Goal: Information Seeking & Learning: Check status

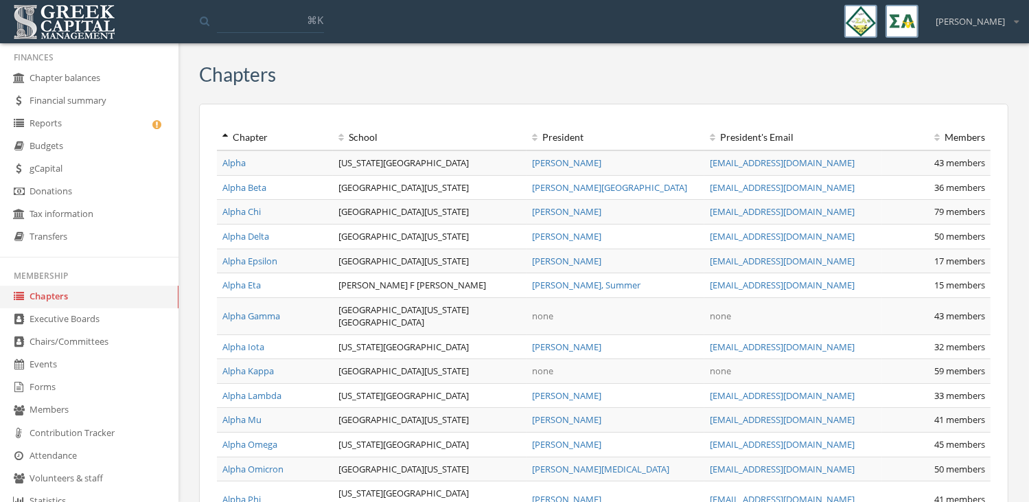
scroll to position [47, 0]
click at [82, 119] on link "Reports" at bounding box center [89, 123] width 179 height 23
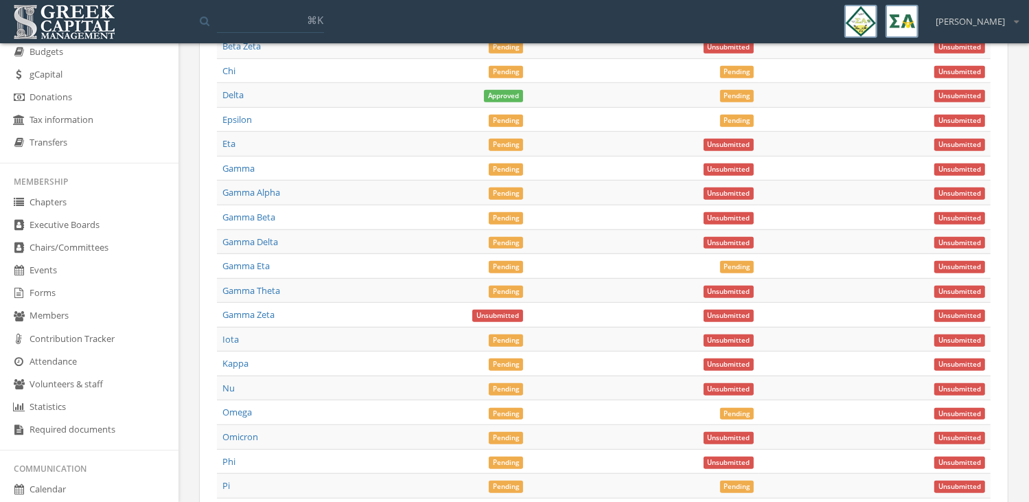
scroll to position [5934, 0]
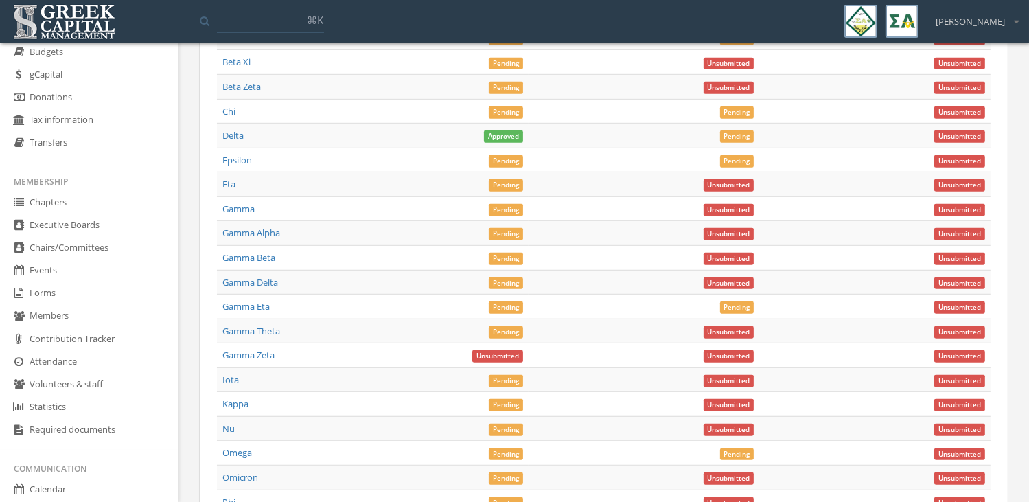
click at [255, 300] on link "Gamma Eta" at bounding box center [245, 306] width 47 height 12
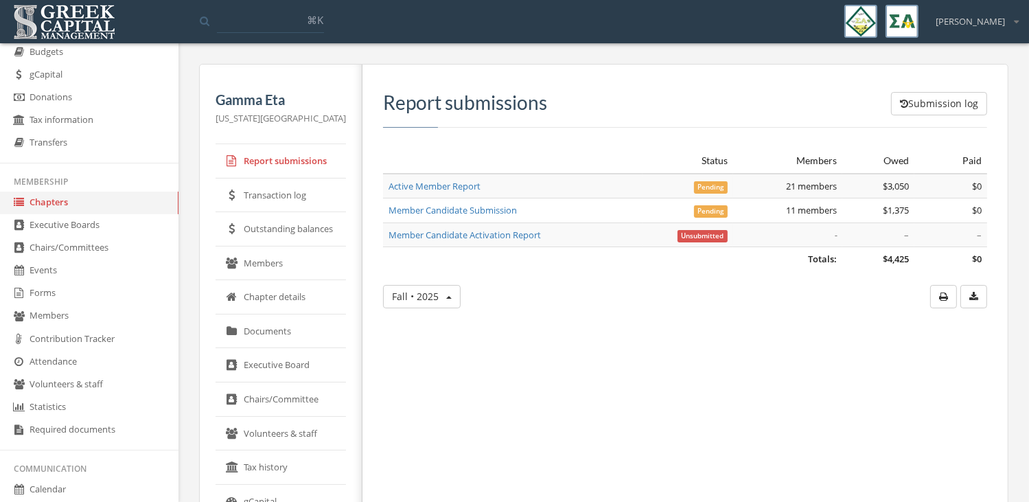
click at [494, 209] on link "Member Candidate Submission" at bounding box center [453, 210] width 128 height 12
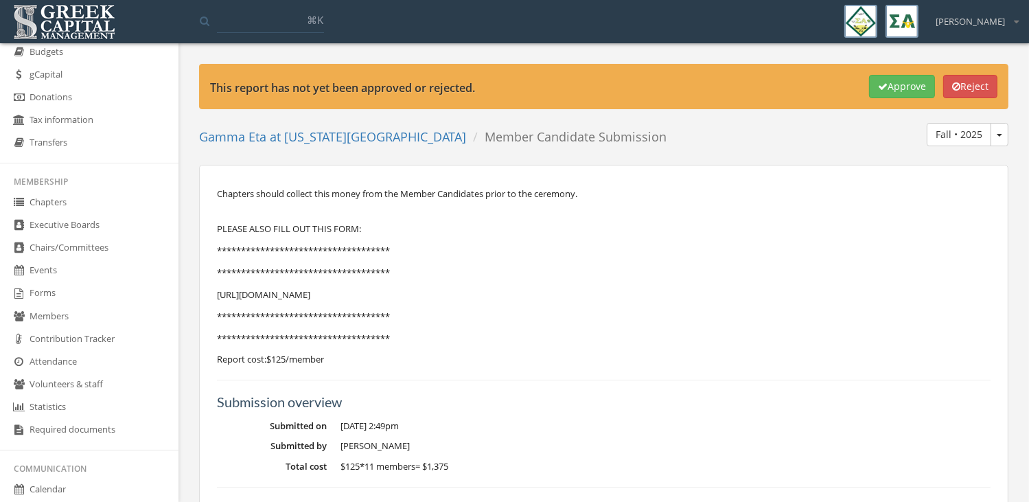
click at [364, 124] on ol "Gamma Eta at [US_STATE][GEOGRAPHIC_DATA] Member Candidate Submission" at bounding box center [438, 137] width 478 height 29
click at [365, 135] on link "Gamma Eta at [US_STATE][GEOGRAPHIC_DATA]" at bounding box center [332, 136] width 267 height 16
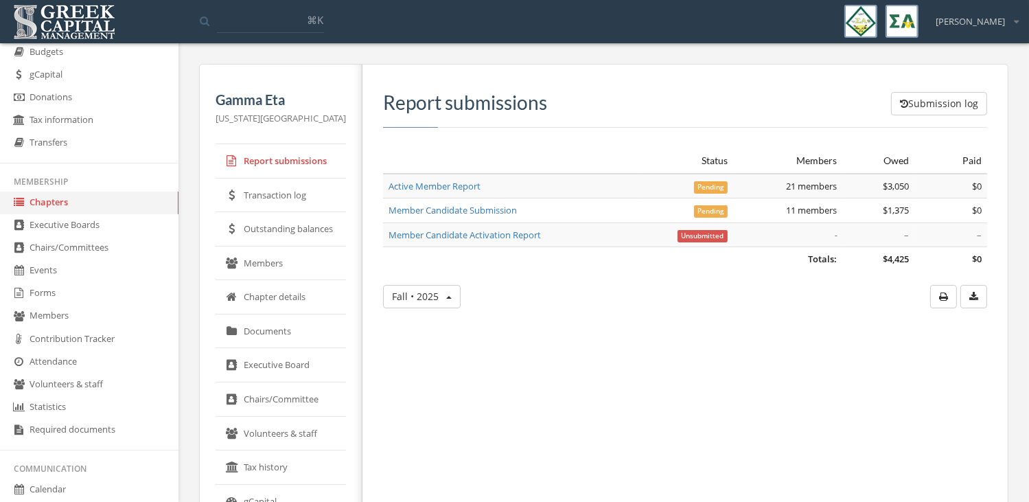
click at [453, 212] on link "Member Candidate Submission" at bounding box center [453, 210] width 128 height 12
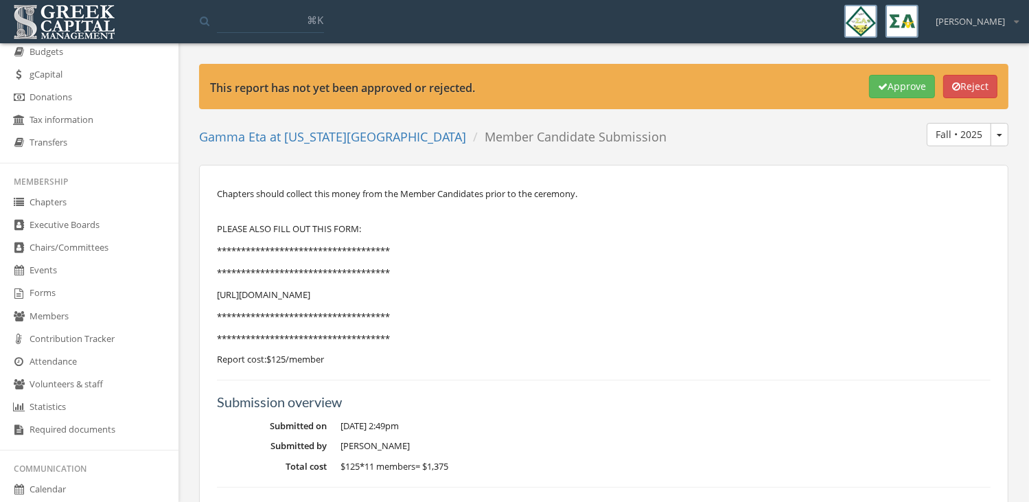
click at [327, 134] on link "Gamma Eta at [US_STATE][GEOGRAPHIC_DATA]" at bounding box center [332, 136] width 267 height 16
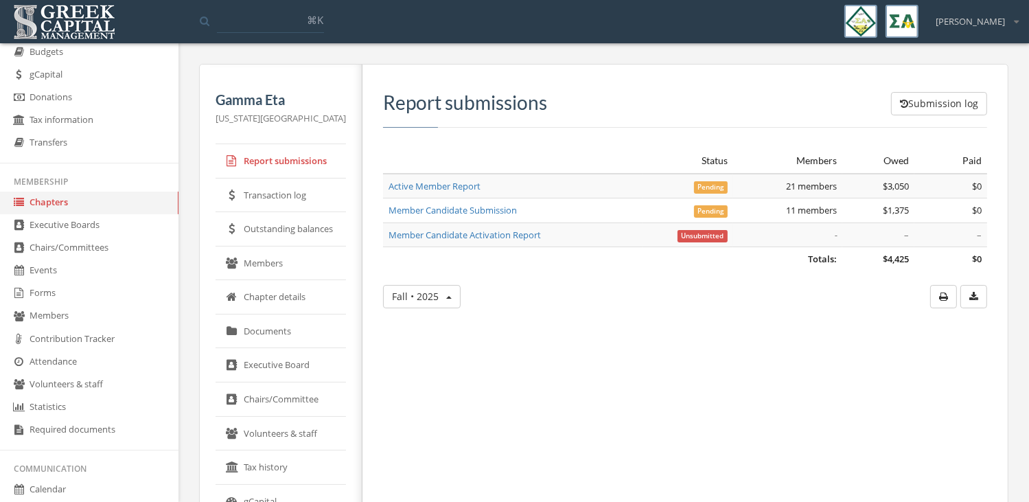
click at [464, 211] on link "Member Candidate Submission" at bounding box center [453, 210] width 128 height 12
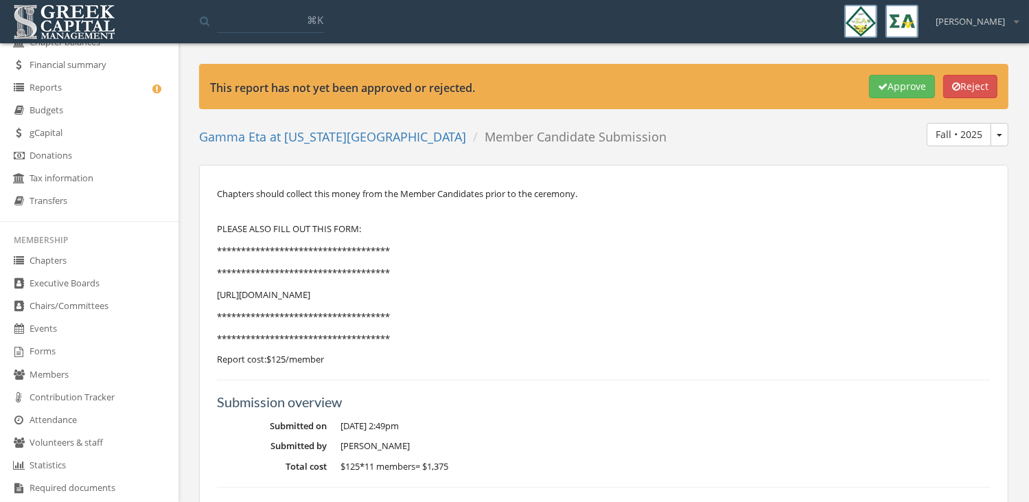
click at [360, 136] on link "Gamma Eta at [US_STATE][GEOGRAPHIC_DATA]" at bounding box center [332, 136] width 267 height 16
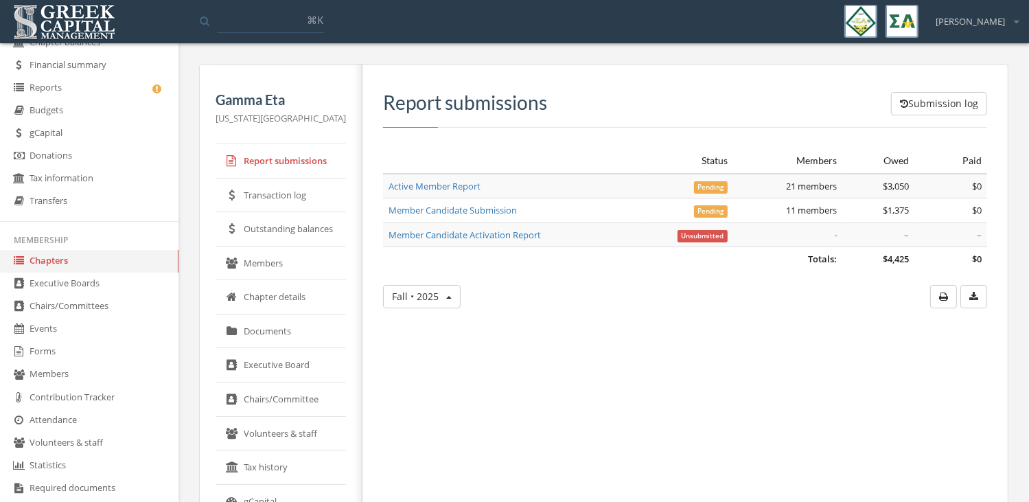
click at [450, 204] on link "Member Candidate Submission" at bounding box center [453, 210] width 128 height 12
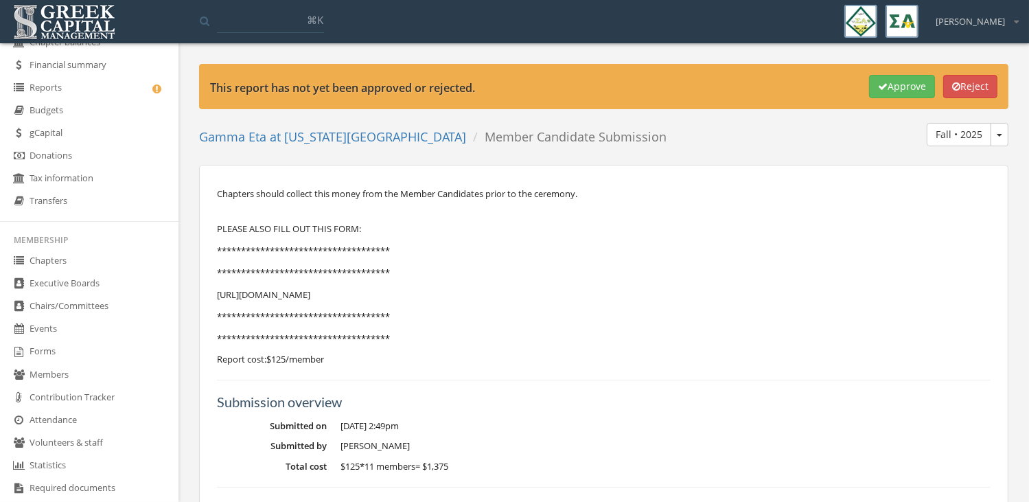
click at [382, 142] on link "Gamma Eta at [US_STATE][GEOGRAPHIC_DATA]" at bounding box center [332, 136] width 267 height 16
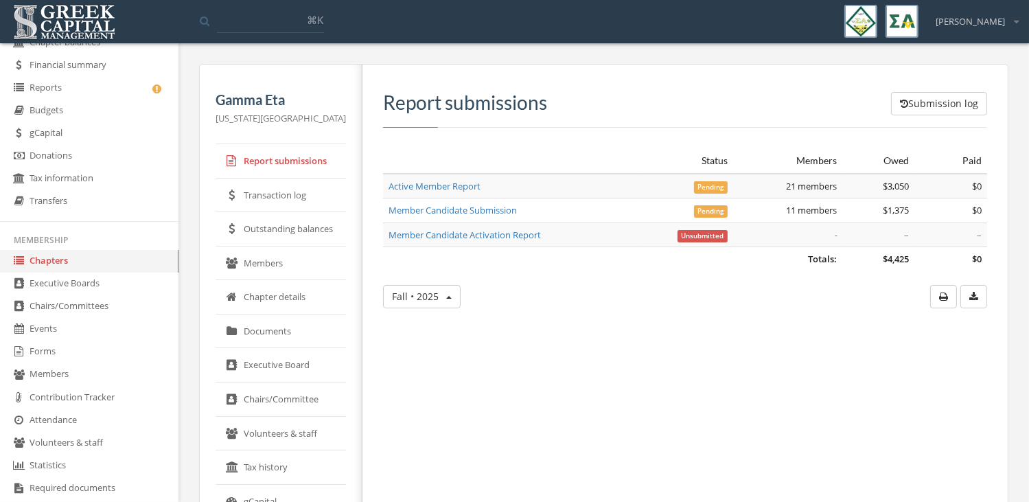
click at [460, 187] on link "Active Member Report" at bounding box center [435, 186] width 92 height 12
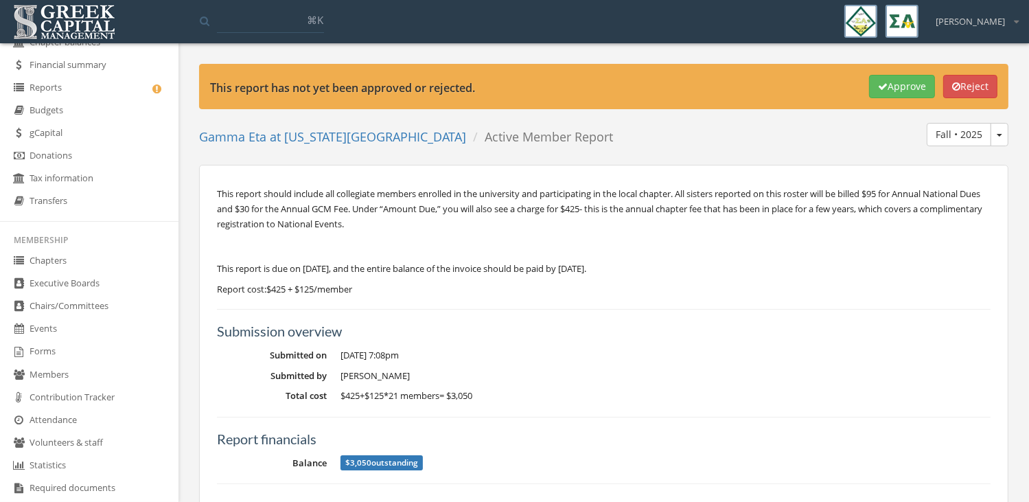
click at [374, 139] on link "Gamma Eta at [US_STATE][GEOGRAPHIC_DATA]" at bounding box center [332, 136] width 267 height 16
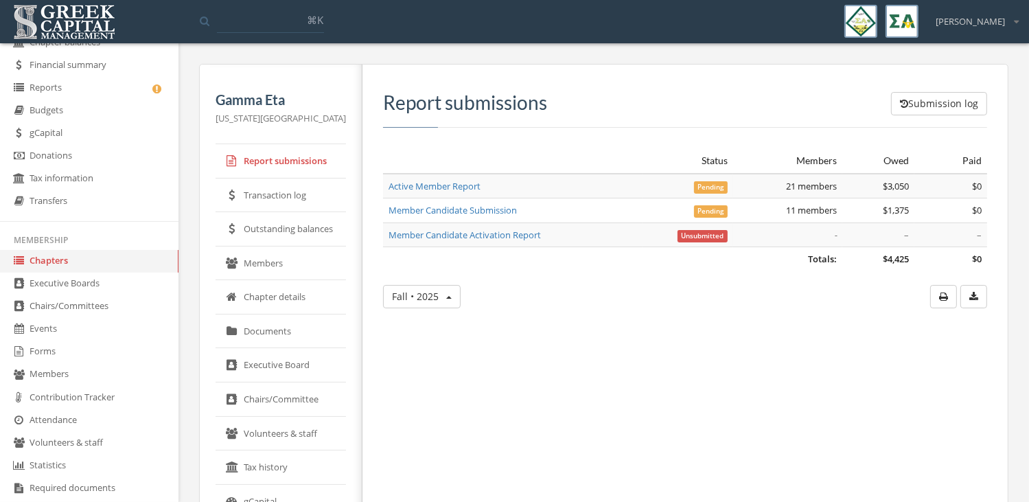
click at [55, 264] on link "Chapters" at bounding box center [89, 261] width 179 height 23
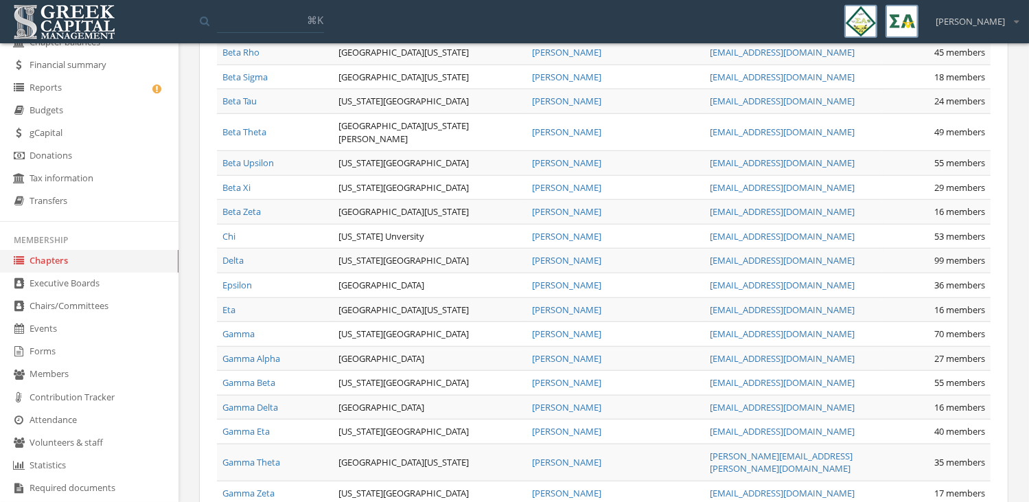
scroll to position [1241, 0]
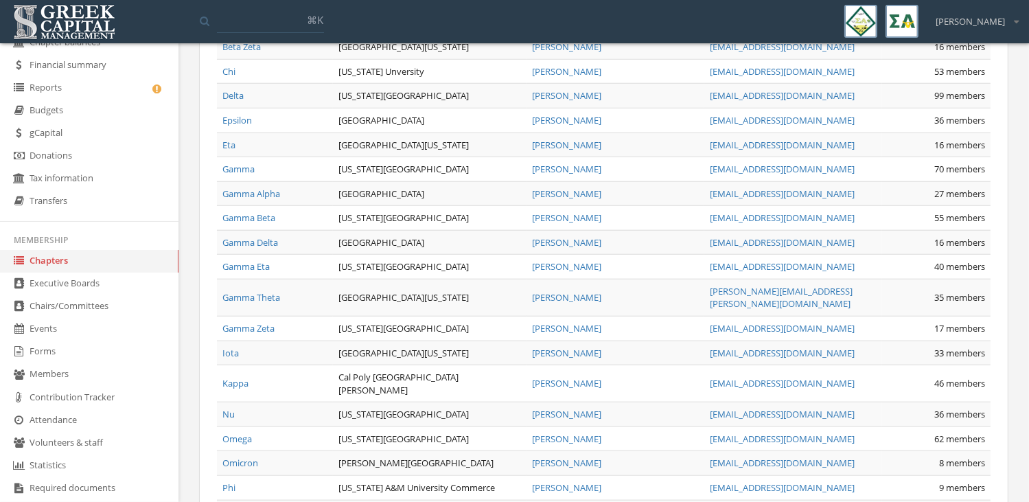
click at [69, 82] on link "Reports" at bounding box center [89, 88] width 179 height 23
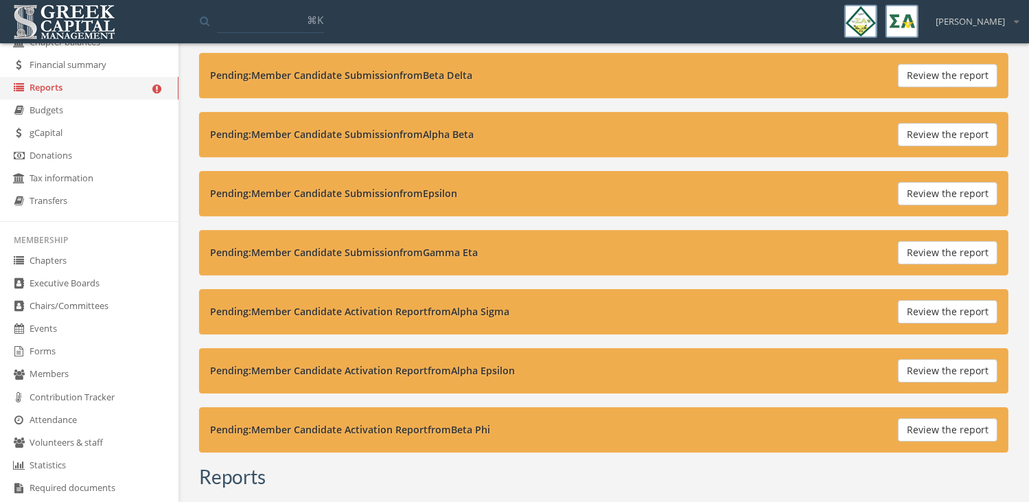
scroll to position [4381, 0]
click at [939, 300] on button "Review the report" at bounding box center [948, 311] width 100 height 23
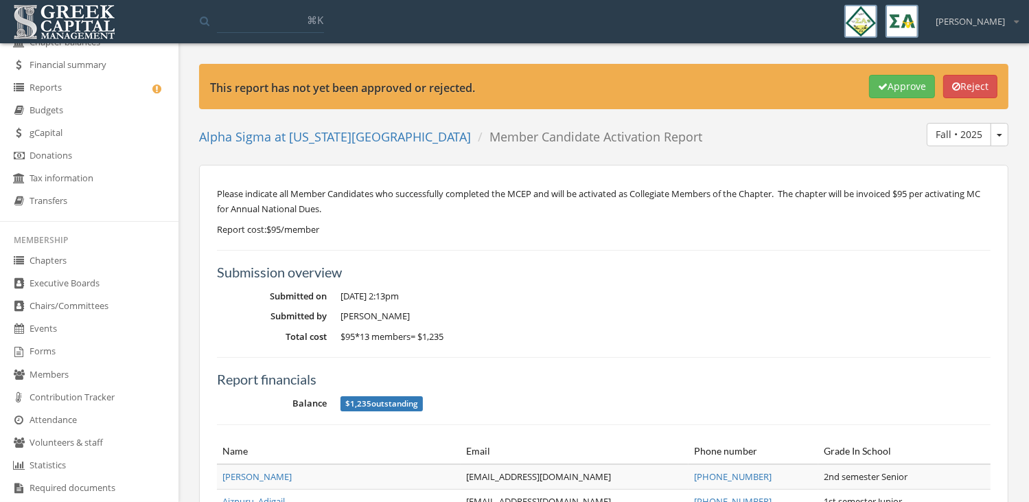
click at [365, 133] on link "Alpha Sigma at [US_STATE][GEOGRAPHIC_DATA]" at bounding box center [335, 136] width 272 height 16
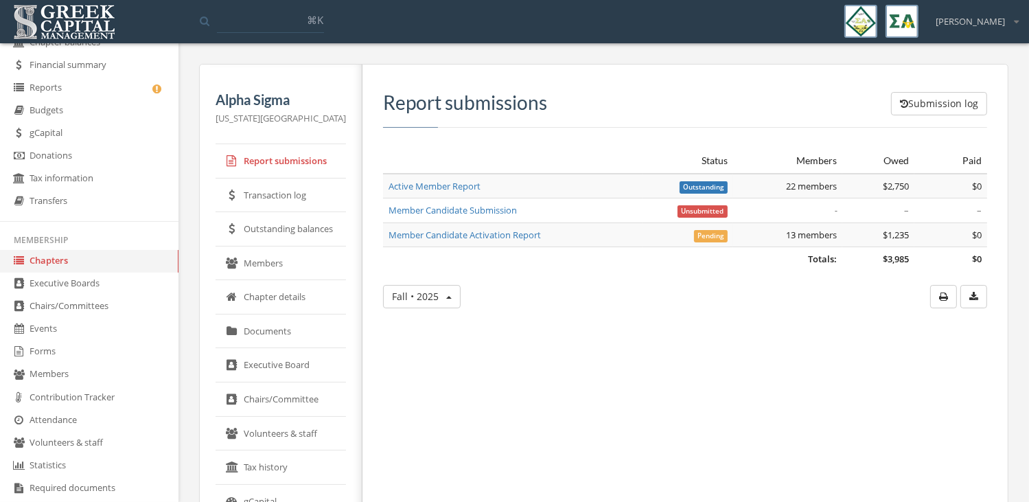
click at [501, 335] on div "Submission log Report submissions Status Members Owed Paid Totals: $3,985 $0 Ac…" at bounding box center [680, 406] width 635 height 683
click at [593, 126] on div "Submission log Report submissions" at bounding box center [685, 110] width 604 height 36
drag, startPoint x: 544, startPoint y: 104, endPoint x: 389, endPoint y: 91, distance: 155.0
click at [389, 92] on h3 "Report submissions" at bounding box center [685, 102] width 604 height 21
drag, startPoint x: 389, startPoint y: 91, endPoint x: 407, endPoint y: 109, distance: 25.2
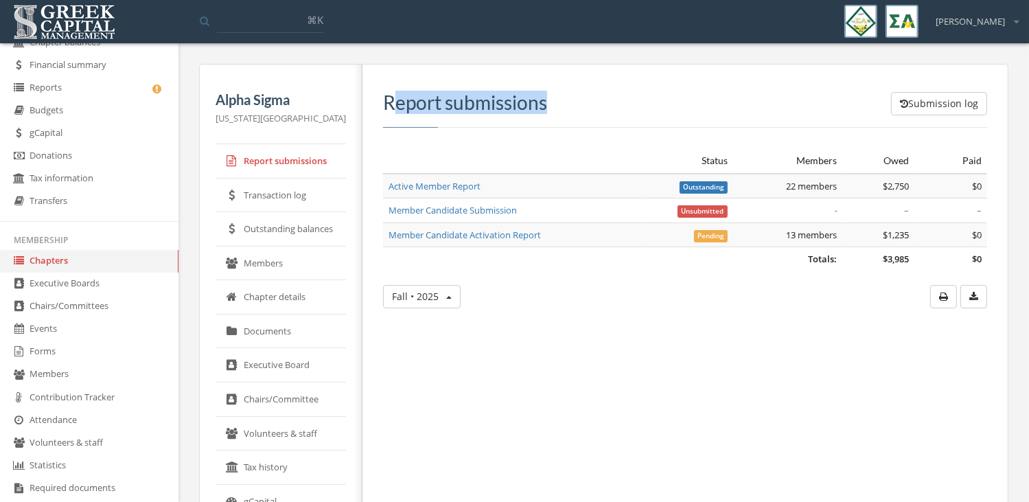
click at [407, 109] on h3 "Report submissions" at bounding box center [685, 102] width 604 height 21
drag, startPoint x: 407, startPoint y: 109, endPoint x: 490, endPoint y: 101, distance: 82.8
click at [490, 101] on h3 "Report submissions" at bounding box center [685, 102] width 604 height 21
click at [628, 339] on div "Submission log Report submissions Status Members Owed Paid Totals: $3,985 $0 Ac…" at bounding box center [680, 406] width 635 height 683
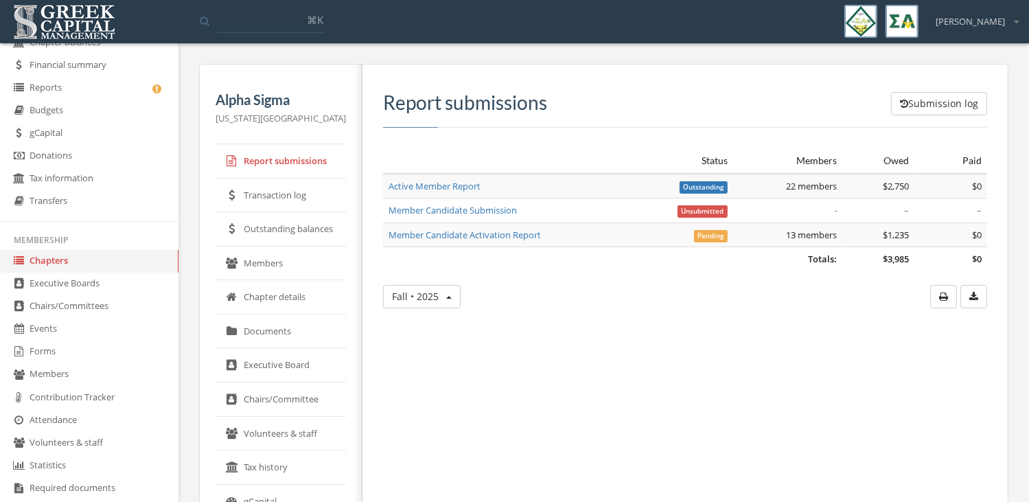
click at [470, 104] on h3 "Report submissions" at bounding box center [685, 102] width 604 height 21
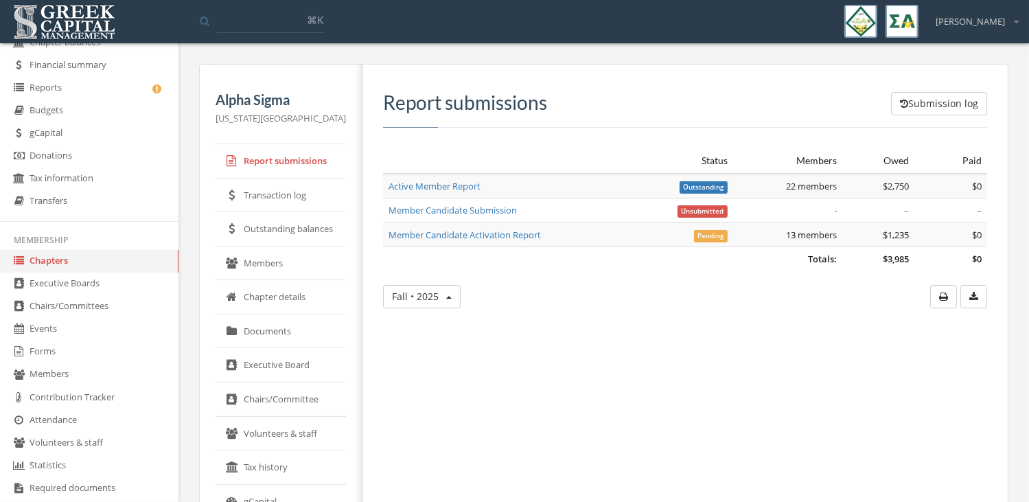
drag, startPoint x: 470, startPoint y: 104, endPoint x: 433, endPoint y: 71, distance: 50.6
click at [433, 71] on div "Submission log Report submissions Status Members Owed Paid Totals: $3,985 $0 Ac…" at bounding box center [680, 406] width 635 height 683
drag, startPoint x: 433, startPoint y: 71, endPoint x: 402, endPoint y: 54, distance: 35.3
click at [402, 54] on div "Alpha Sigma [US_STATE] State University Report submissions Transaction log Outs…" at bounding box center [604, 410] width 851 height 713
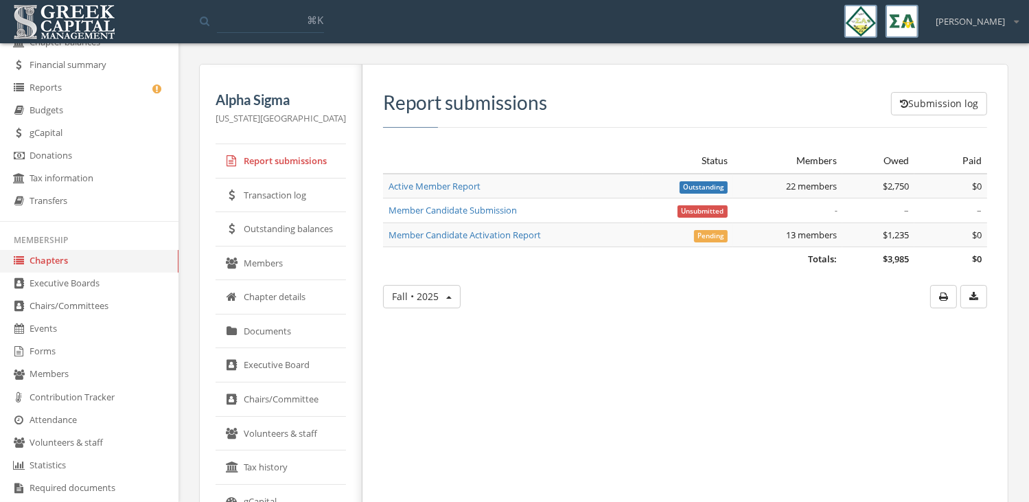
click at [480, 92] on h3 "Report submissions" at bounding box center [685, 102] width 604 height 21
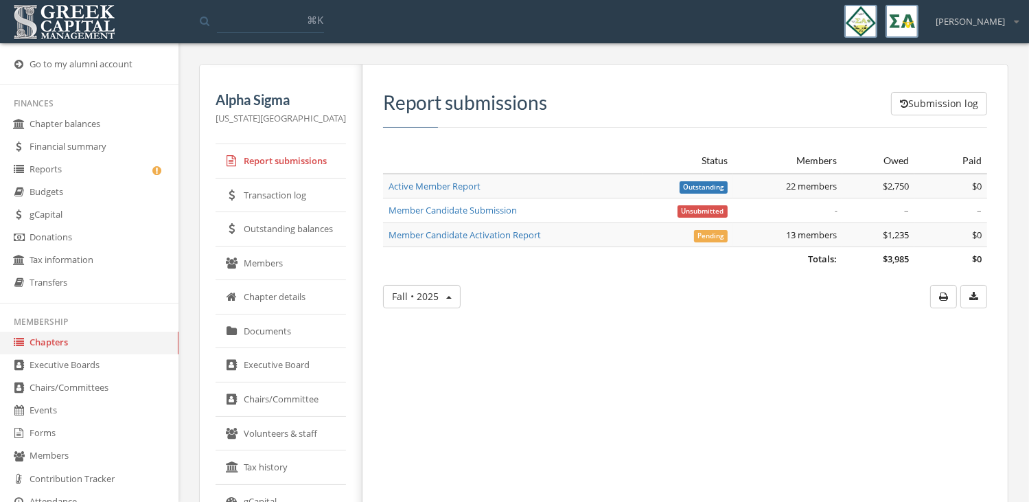
click at [505, 448] on div "Submission log Report submissions Status Members Owed Paid Totals: $3,985 $0 Ac…" at bounding box center [680, 406] width 635 height 683
drag, startPoint x: 459, startPoint y: 104, endPoint x: 473, endPoint y: 103, distance: 14.4
click at [473, 103] on h3 "Report submissions" at bounding box center [685, 102] width 604 height 21
click at [473, 102] on h3 "Report submissions" at bounding box center [685, 102] width 604 height 21
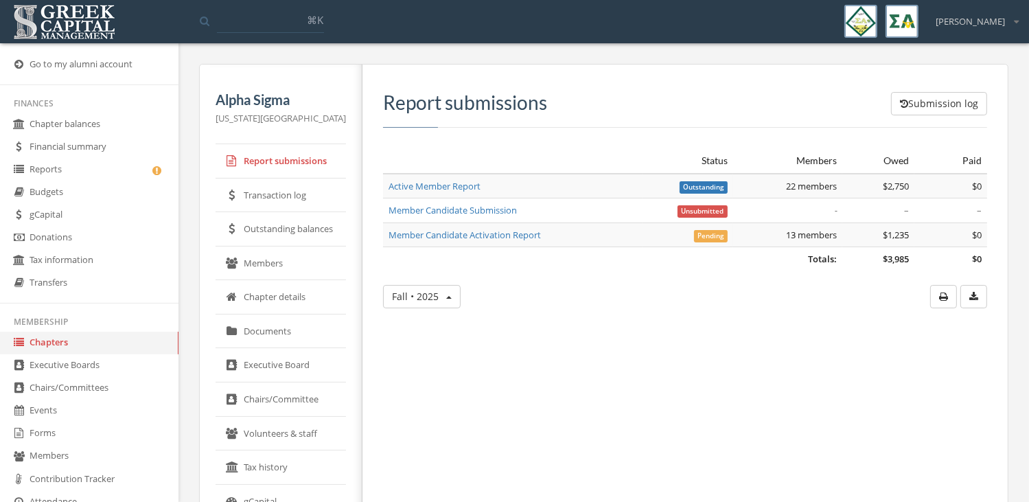
click at [552, 431] on div "Submission log Report submissions Status Members Owed Paid Totals: $3,985 $0 Ac…" at bounding box center [680, 406] width 635 height 683
click at [593, 415] on div "Submission log Report submissions Status Members Owed Paid Totals: $3,985 $0 Ac…" at bounding box center [680, 406] width 635 height 683
